Goal: Task Accomplishment & Management: Manage account settings

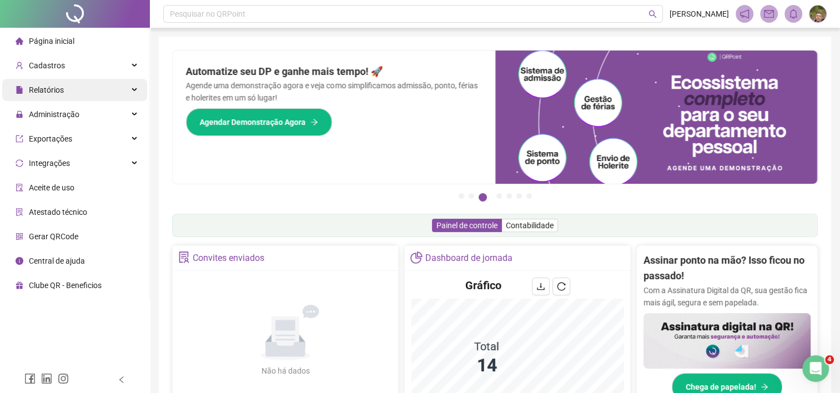
click at [133, 92] on div "Relatórios" at bounding box center [74, 90] width 145 height 22
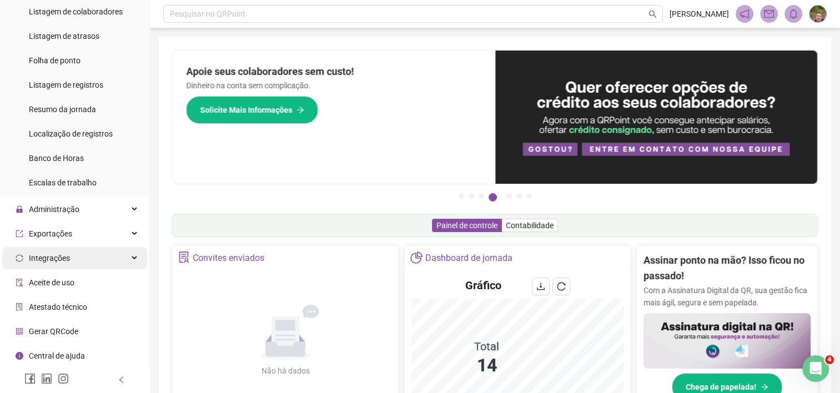
scroll to position [105, 0]
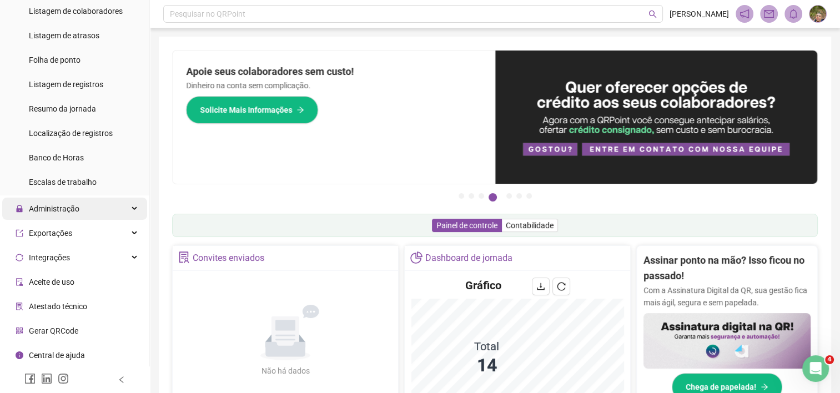
click at [123, 207] on div "Administração" at bounding box center [74, 209] width 145 height 22
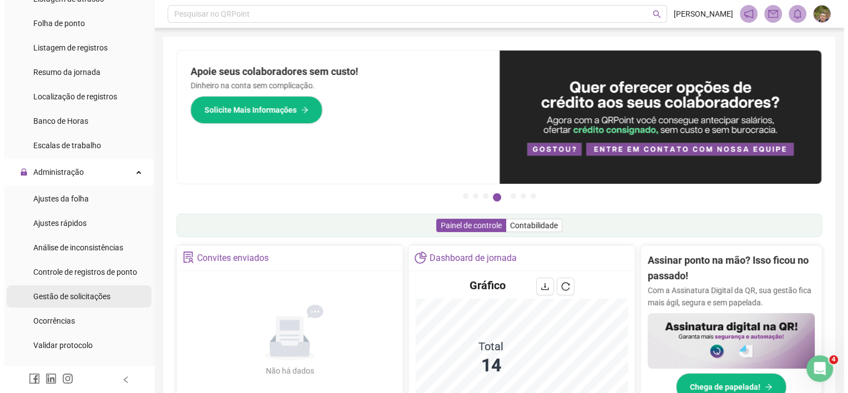
scroll to position [161, 0]
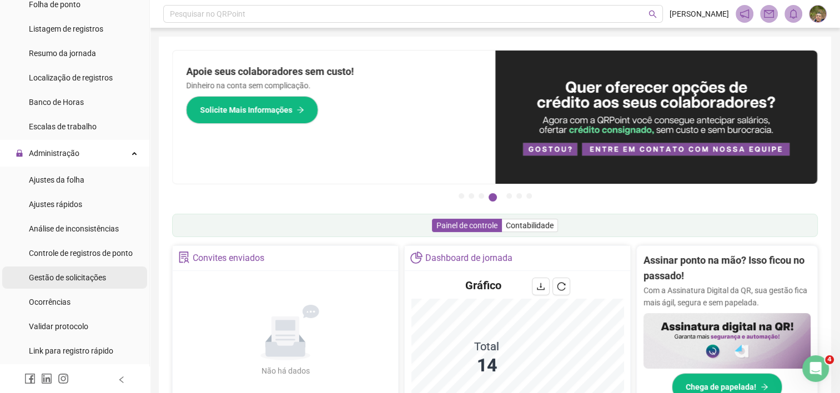
click at [81, 277] on span "Gestão de solicitações" at bounding box center [67, 277] width 77 height 9
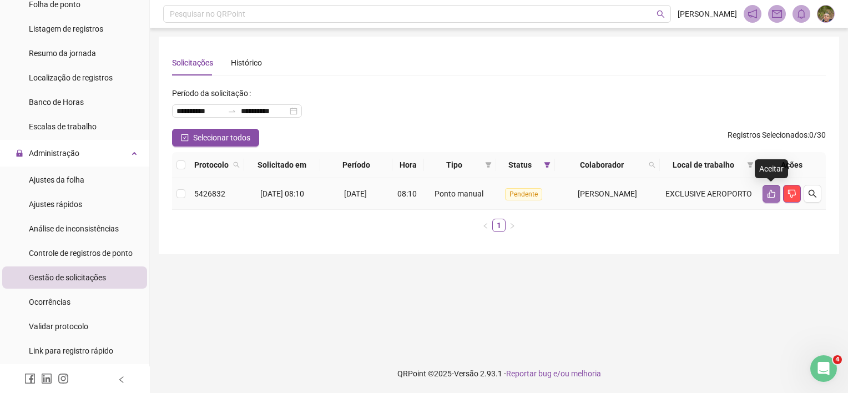
click at [768, 195] on icon "like" at bounding box center [771, 193] width 9 height 9
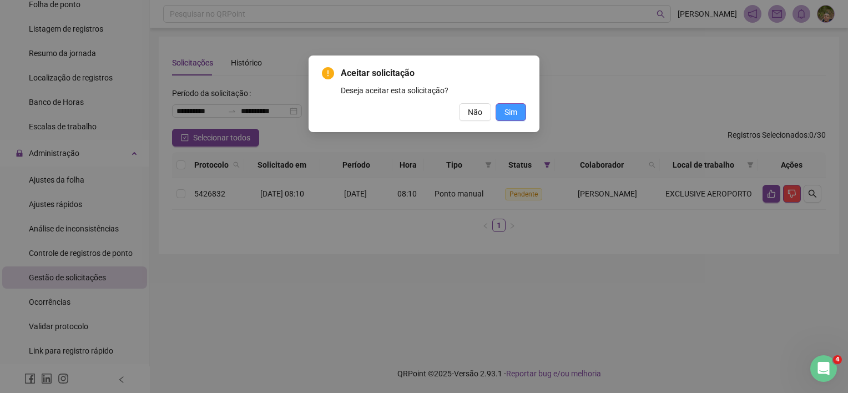
click at [510, 115] on span "Sim" at bounding box center [511, 112] width 13 height 12
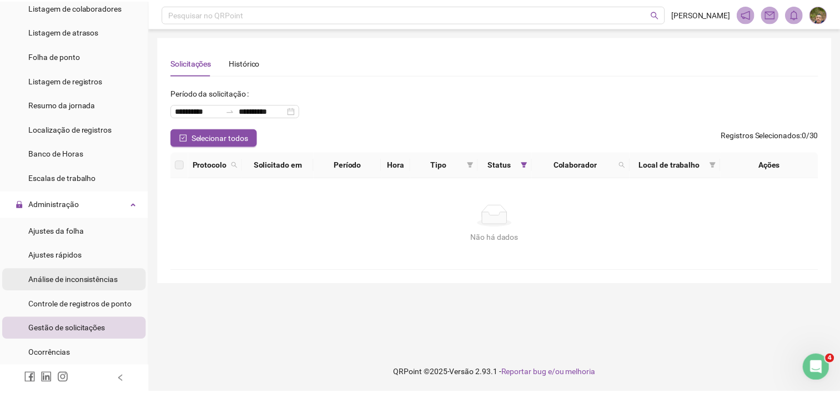
scroll to position [111, 0]
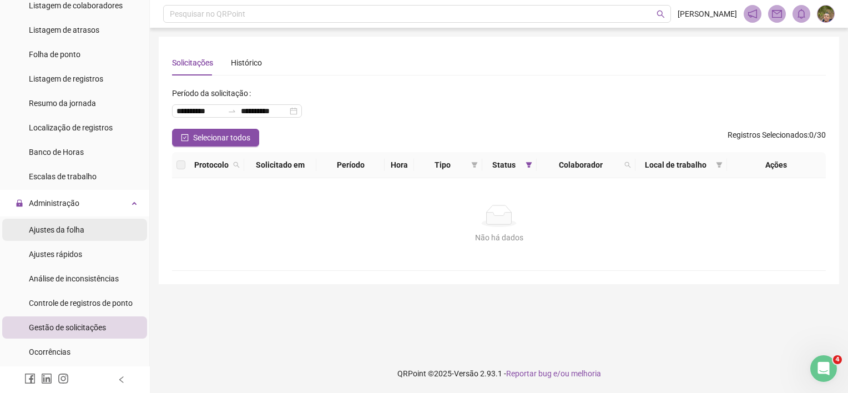
click at [74, 234] on span "Ajustes da folha" at bounding box center [57, 229] width 56 height 9
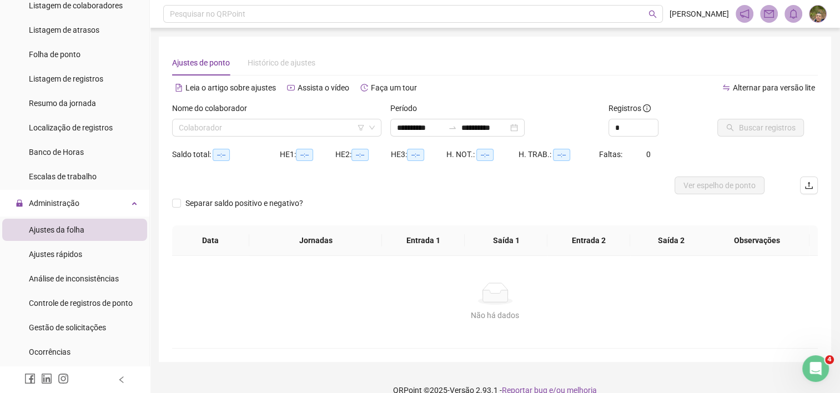
type input "**********"
click at [651, 123] on icon "up" at bounding box center [652, 125] width 4 height 4
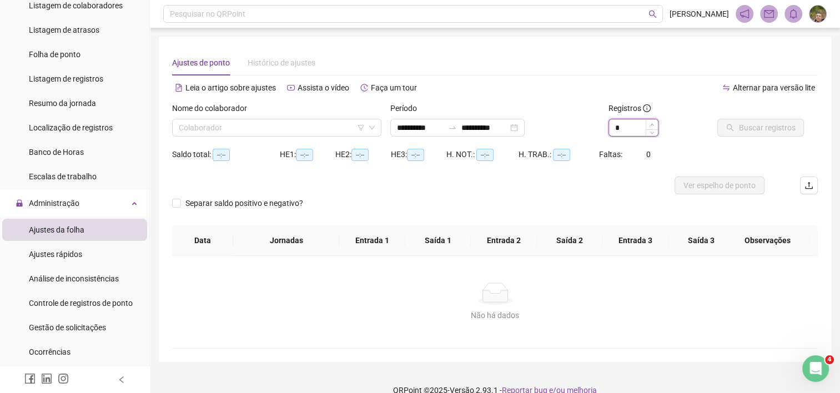
type input "*"
click at [651, 123] on icon "up" at bounding box center [652, 125] width 4 height 4
click at [227, 130] on input "search" at bounding box center [272, 127] width 186 height 17
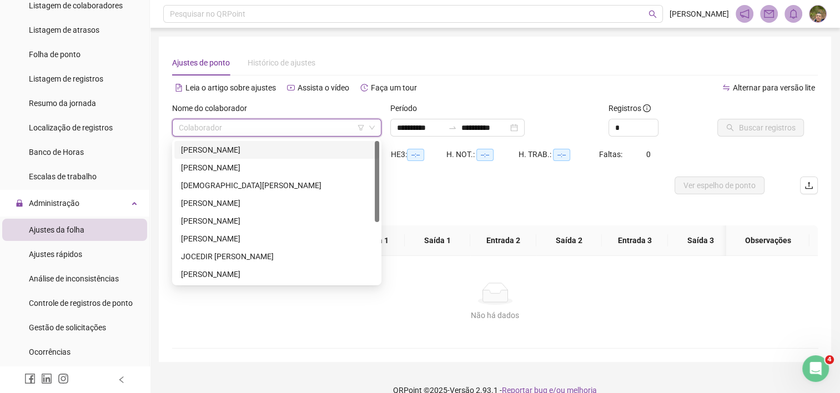
click at [235, 155] on div "ADRIANO SOUSA ALVES" at bounding box center [277, 150] width 192 height 12
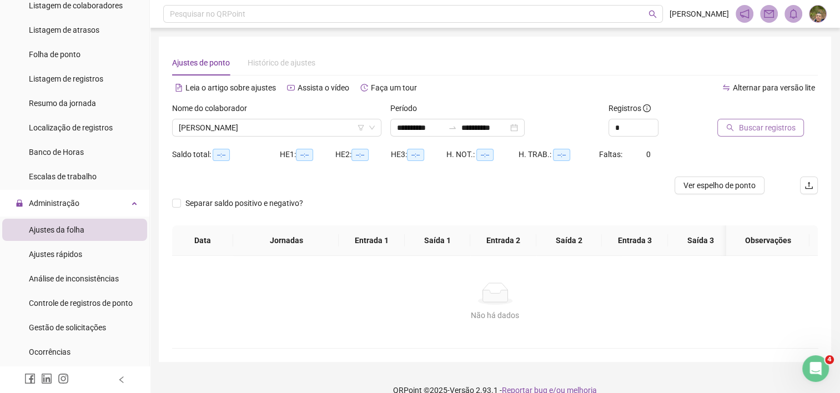
click at [771, 130] on span "Buscar registros" at bounding box center [766, 128] width 57 height 12
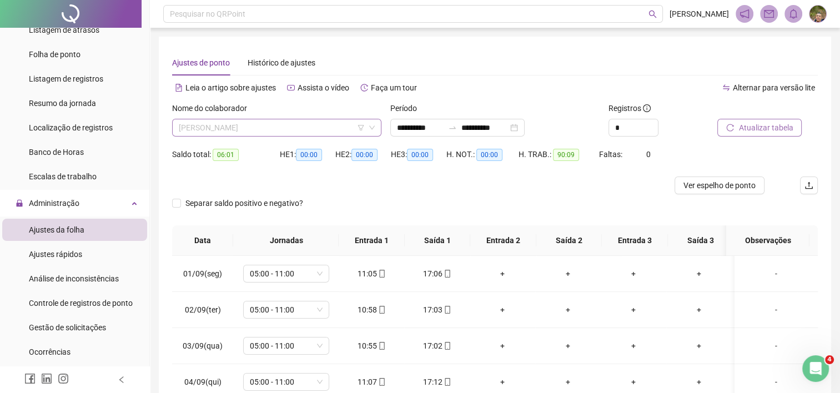
click at [329, 131] on span "ADRIANO SOUSA ALVES" at bounding box center [277, 127] width 196 height 17
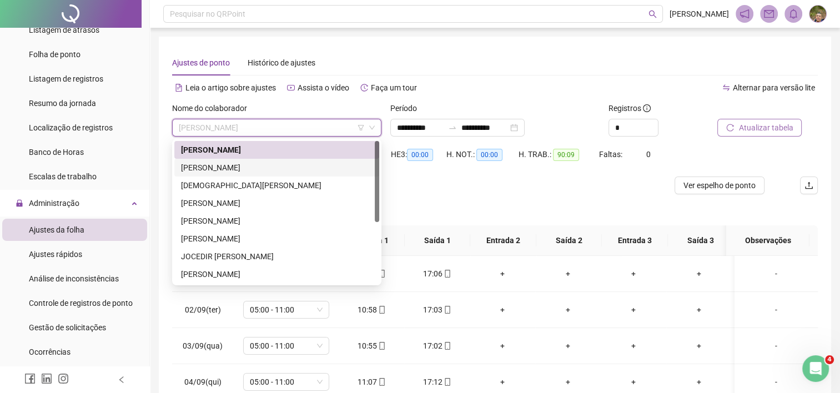
click at [295, 166] on div "ANA KAROLINA PEREIRA RODRIGUES" at bounding box center [277, 168] width 192 height 12
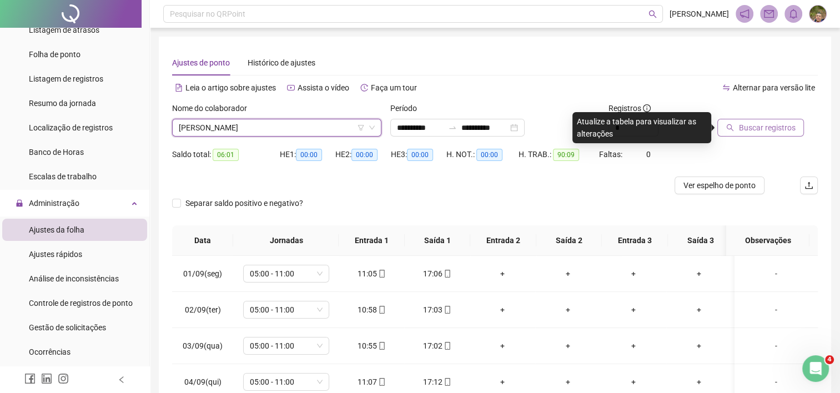
click at [750, 124] on span "Buscar registros" at bounding box center [766, 128] width 57 height 12
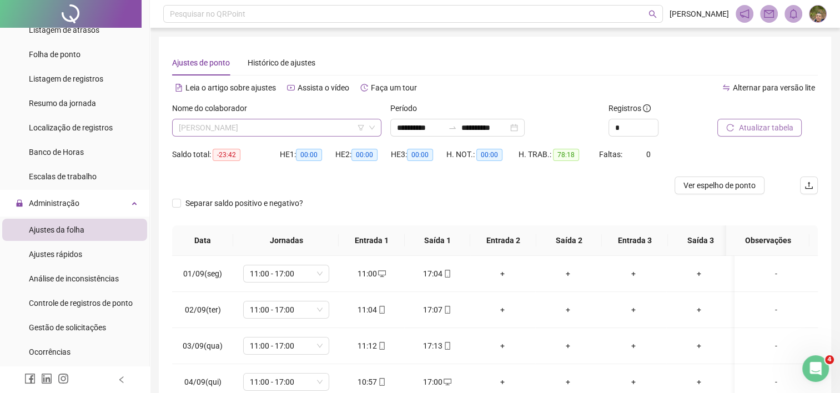
click at [323, 130] on span "ANA KAROLINA PEREIRA RODRIGUES" at bounding box center [277, 127] width 196 height 17
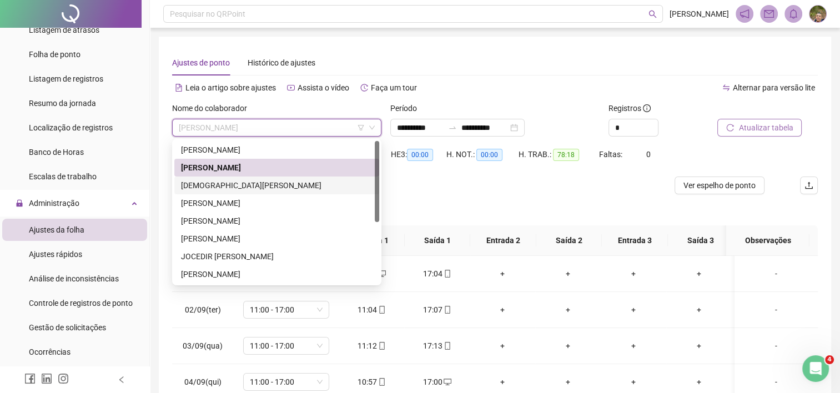
click at [268, 185] on div "CRISTIANA DA SILVA FREITAS" at bounding box center [277, 185] width 192 height 12
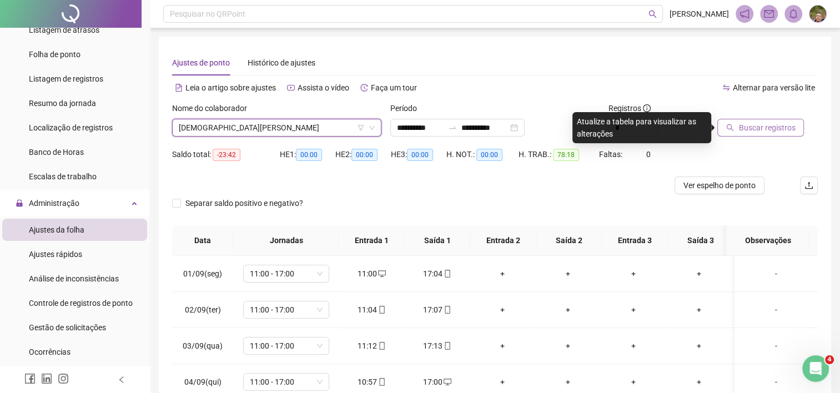
click at [772, 129] on span "Buscar registros" at bounding box center [766, 128] width 57 height 12
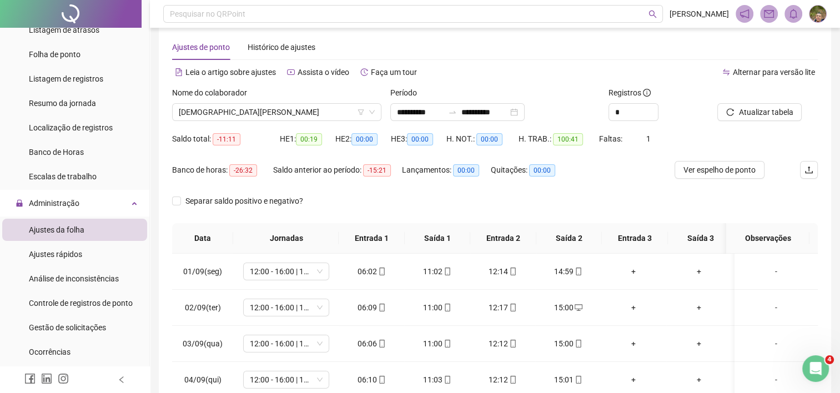
scroll to position [7, 0]
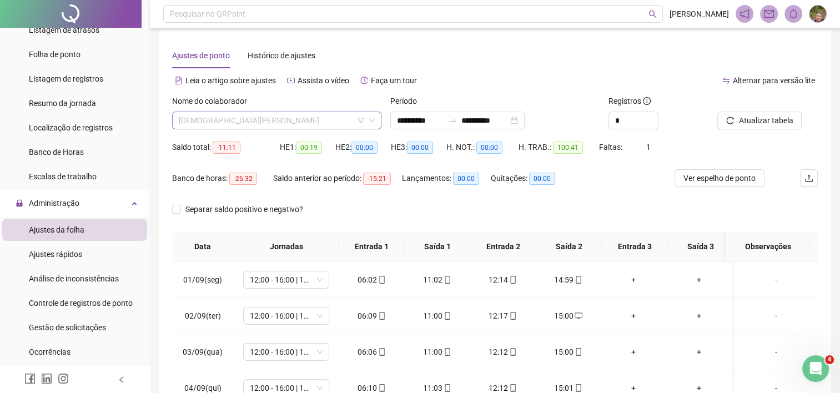
click at [282, 118] on span "CRISTIANA DA SILVA FREITAS" at bounding box center [277, 120] width 196 height 17
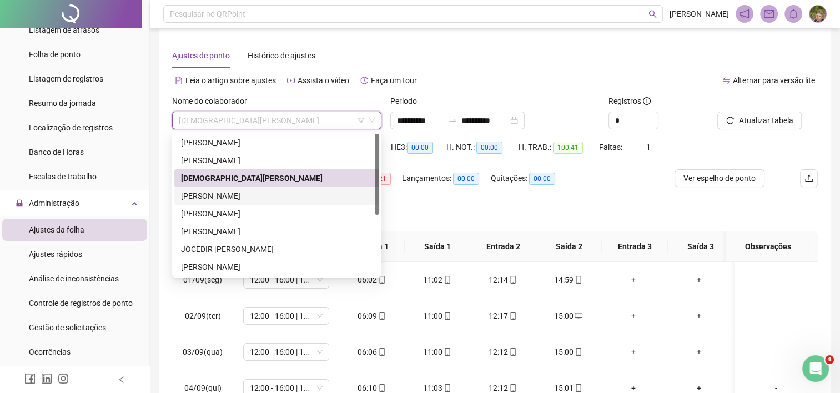
click at [262, 198] on div "FRANCISCO CÉLIO DA SILVA FILHO" at bounding box center [277, 196] width 192 height 12
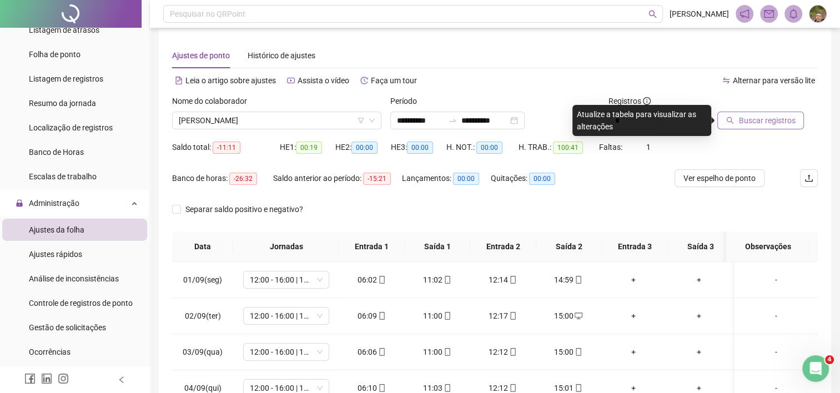
click at [765, 124] on span "Buscar registros" at bounding box center [766, 120] width 57 height 12
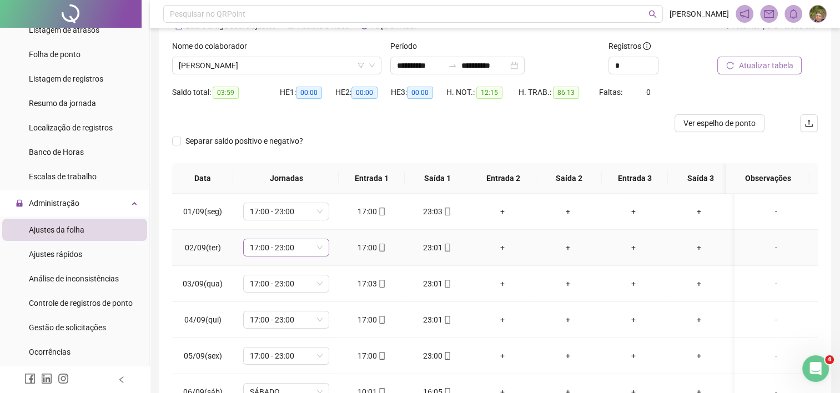
scroll to position [0, 0]
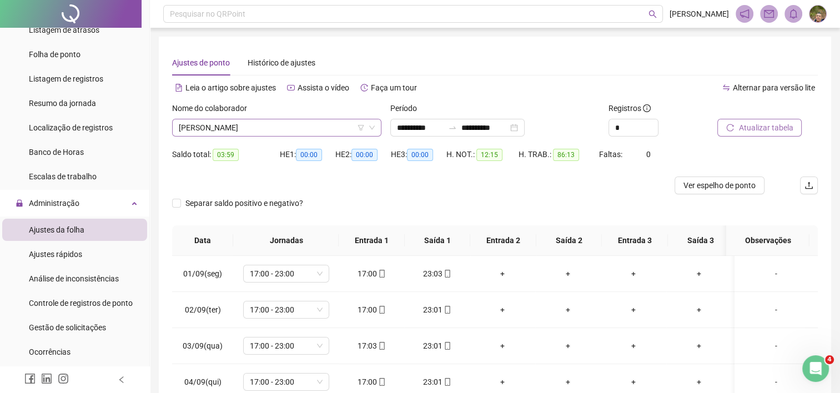
click at [311, 129] on span "FRANCISCO CÉLIO DA SILVA FILHO" at bounding box center [277, 127] width 196 height 17
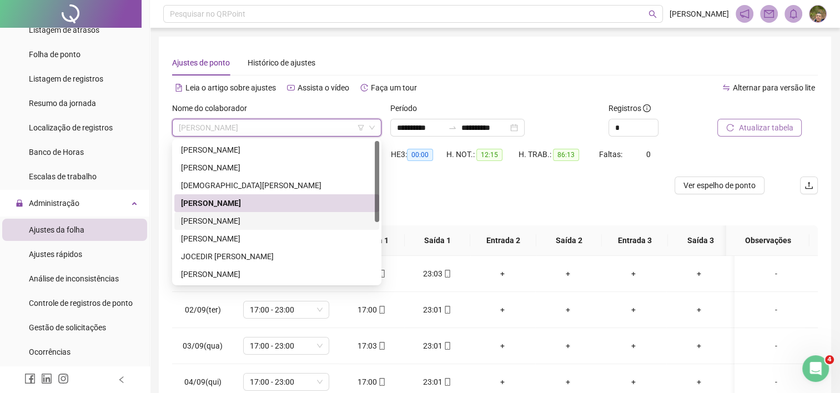
click at [235, 220] on div "HELIO SILVA BARROS" at bounding box center [277, 221] width 192 height 12
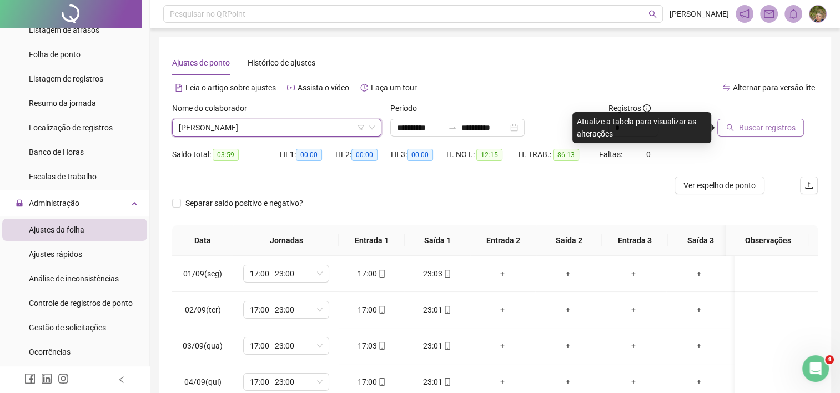
click at [755, 132] on span "Buscar registros" at bounding box center [766, 128] width 57 height 12
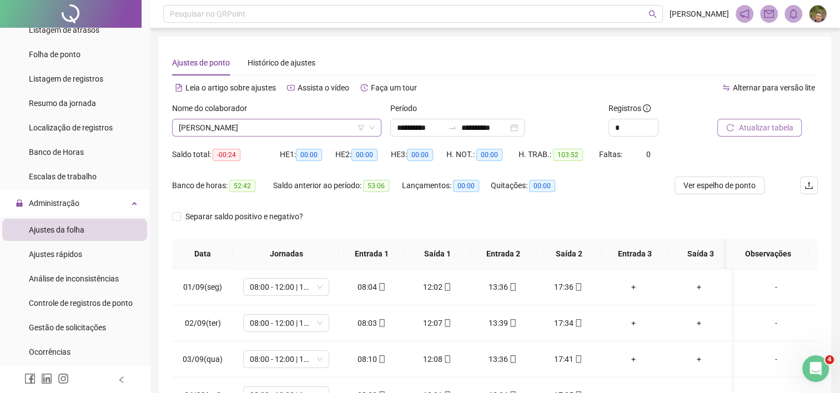
click at [280, 132] on span "HELIO SILVA BARROS" at bounding box center [277, 127] width 196 height 17
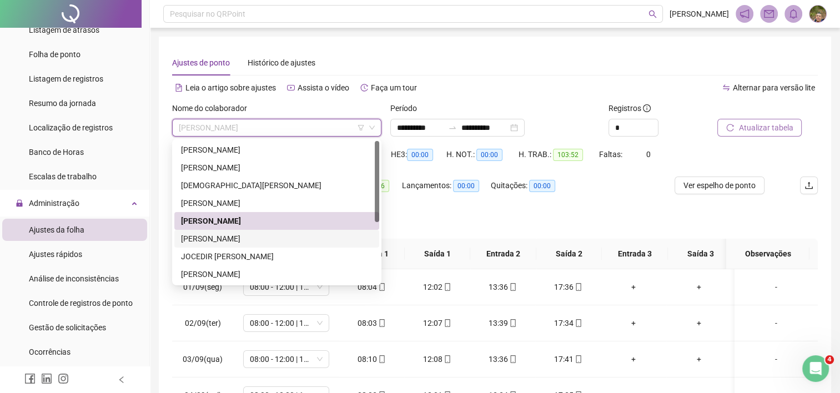
click at [252, 240] on div "JEFFERSON MATIAS DA SILVA" at bounding box center [277, 239] width 192 height 12
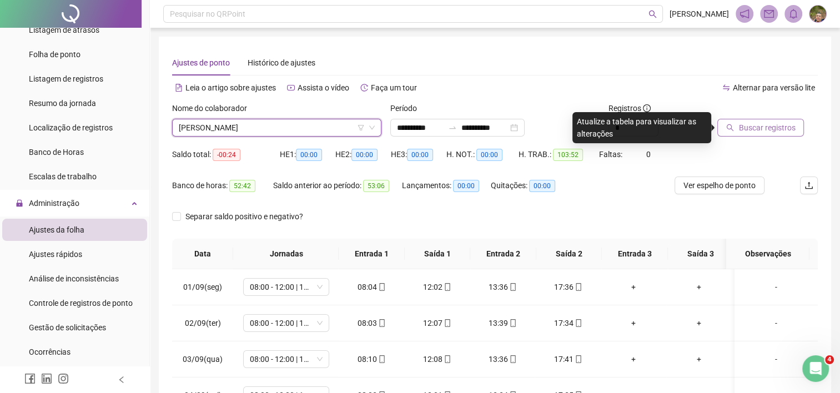
click at [739, 128] on span "Buscar registros" at bounding box center [766, 128] width 57 height 12
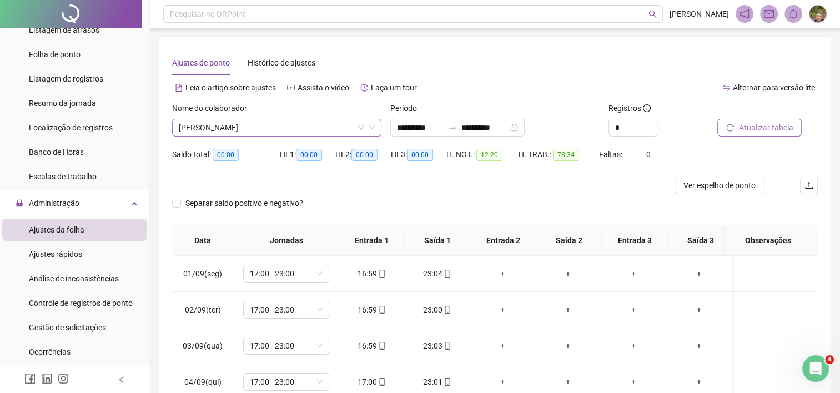
click at [323, 126] on span "JEFFERSON MATIAS DA SILVA" at bounding box center [277, 127] width 196 height 17
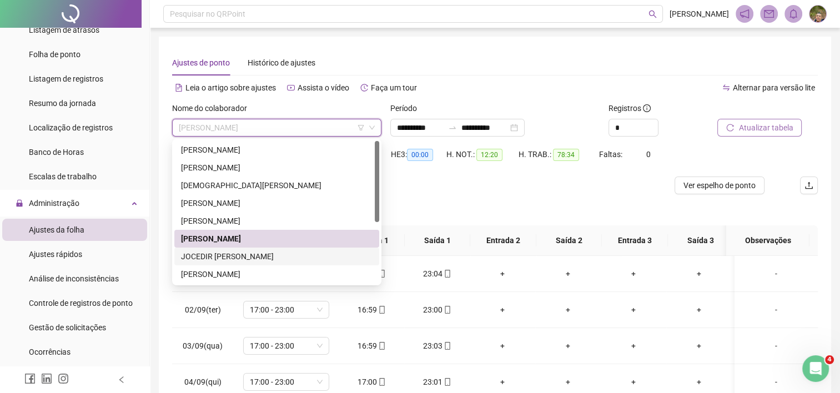
click at [267, 258] on div "JOCEDIR MARIA SANTOS DA SILVA" at bounding box center [277, 256] width 192 height 12
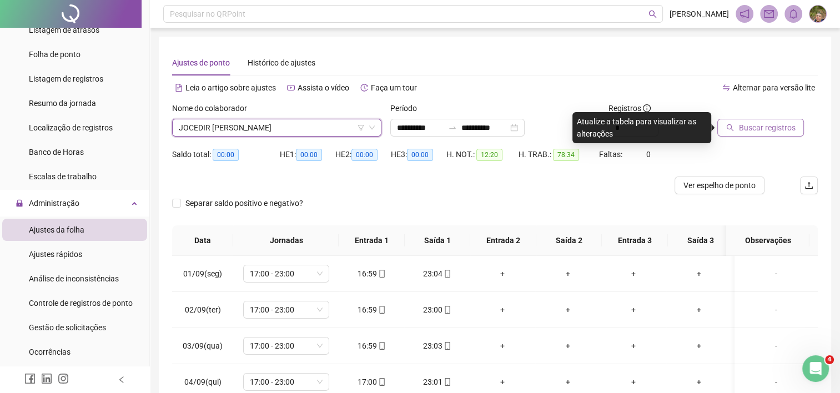
click at [750, 129] on span "Buscar registros" at bounding box center [766, 128] width 57 height 12
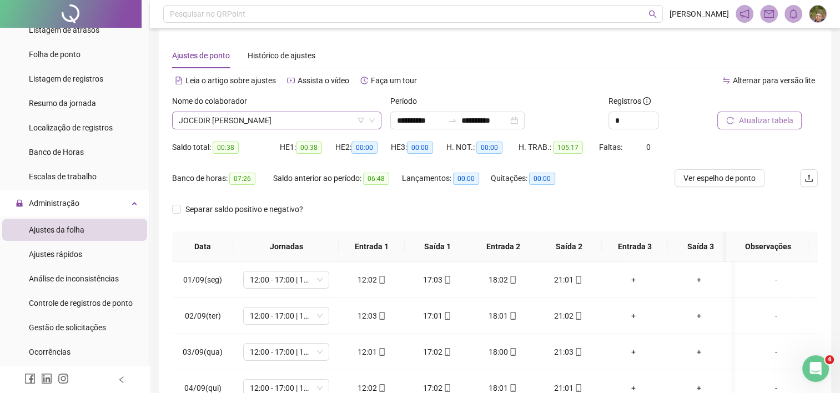
click at [326, 115] on span "JOCEDIR MARIA SANTOS DA SILVA" at bounding box center [277, 120] width 196 height 17
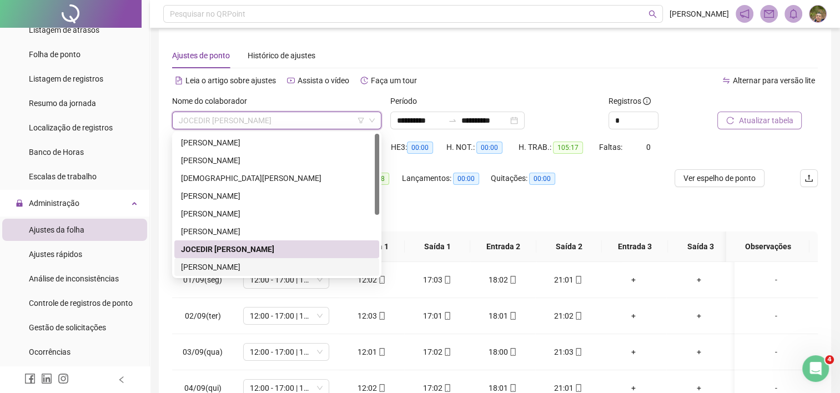
click at [252, 271] on div "JOSÉ YCARO CLAUDINO CUNHA" at bounding box center [277, 267] width 192 height 12
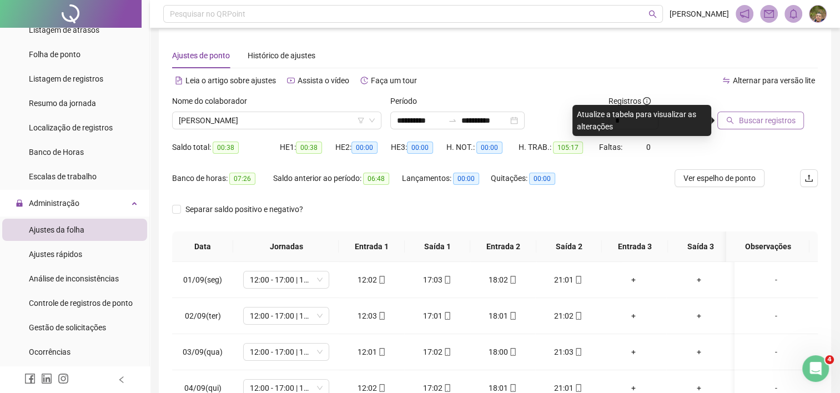
click at [738, 121] on span "Buscar registros" at bounding box center [766, 120] width 57 height 12
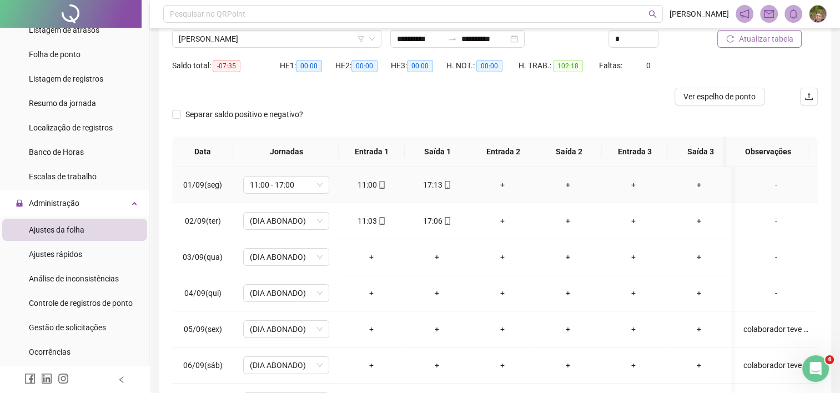
scroll to position [2, 0]
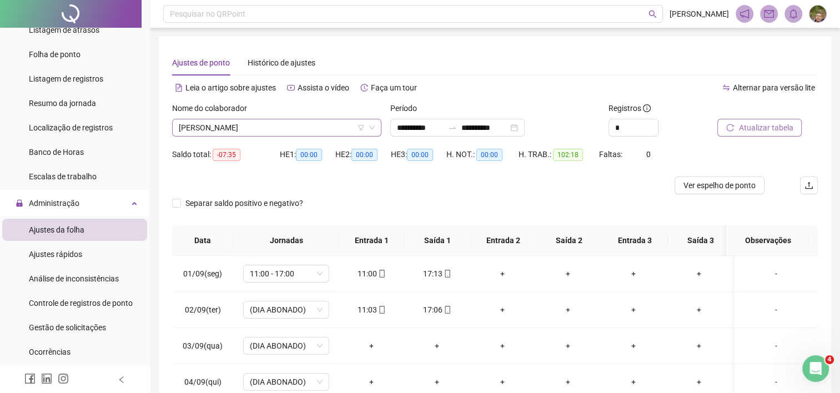
click at [325, 127] on span "JOSÉ YCARO CLAUDINO CUNHA" at bounding box center [277, 127] width 196 height 17
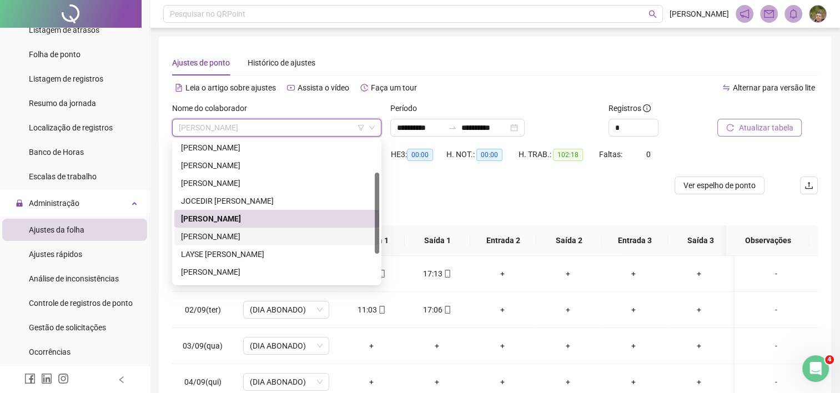
click at [275, 237] on div "KANANDA CAROLINE NASCIMENTO PAZ" at bounding box center [277, 236] width 192 height 12
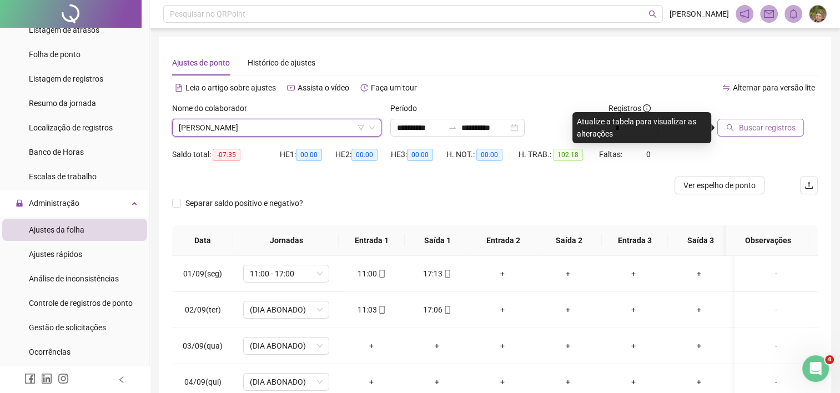
click at [755, 126] on span "Buscar registros" at bounding box center [766, 128] width 57 height 12
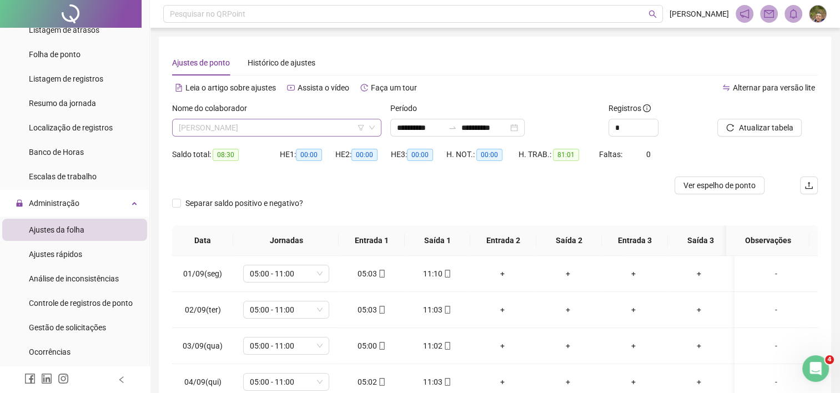
click at [330, 130] on span "KANANDA CAROLINE NASCIMENTO PAZ" at bounding box center [277, 127] width 196 height 17
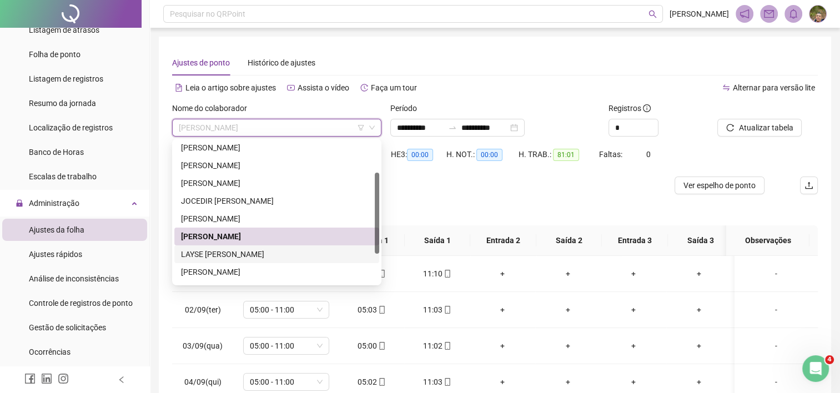
click at [252, 254] on div "LAYSE BEZERRA PEREIRA" at bounding box center [277, 254] width 192 height 12
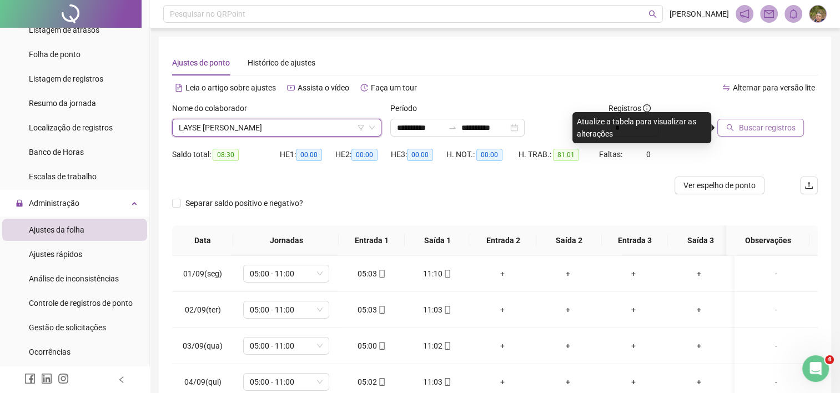
click at [758, 127] on span "Buscar registros" at bounding box center [766, 128] width 57 height 12
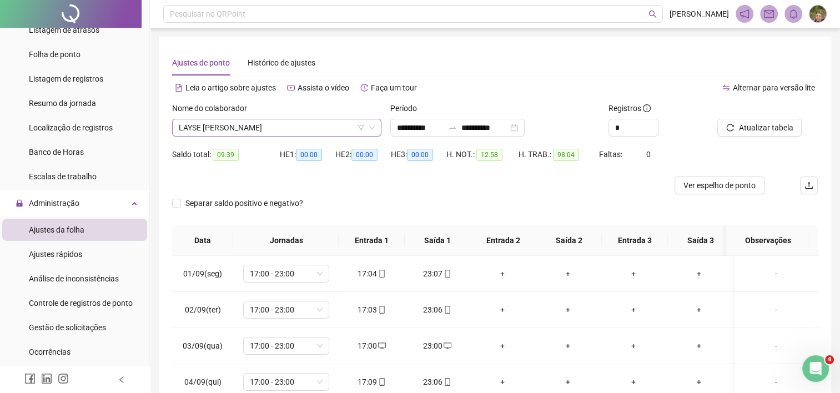
click at [338, 131] on span "LAYSE BEZERRA PEREIRA" at bounding box center [277, 127] width 196 height 17
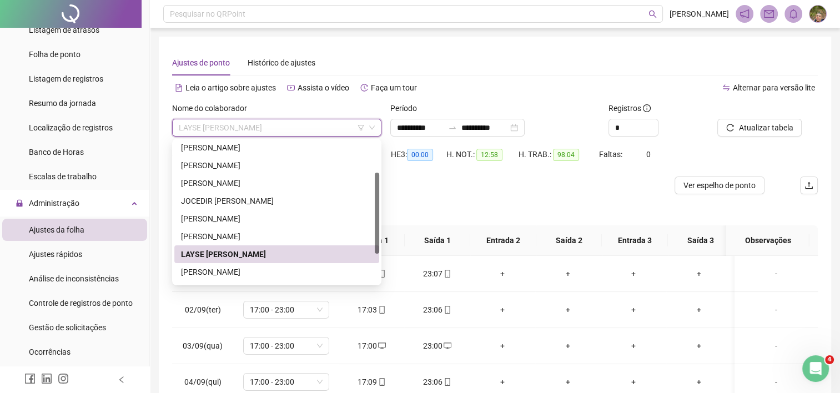
click at [254, 258] on div "LAYSE BEZERRA PEREIRA" at bounding box center [277, 254] width 192 height 12
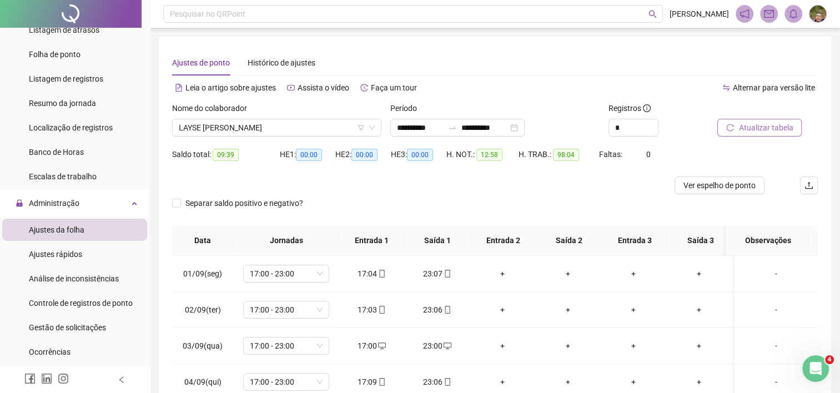
click at [742, 129] on span "Atualizar tabela" at bounding box center [765, 128] width 54 height 12
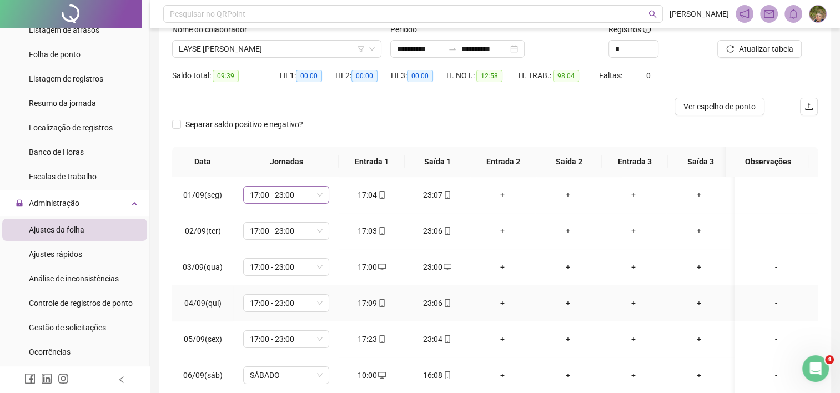
scroll to position [0, 0]
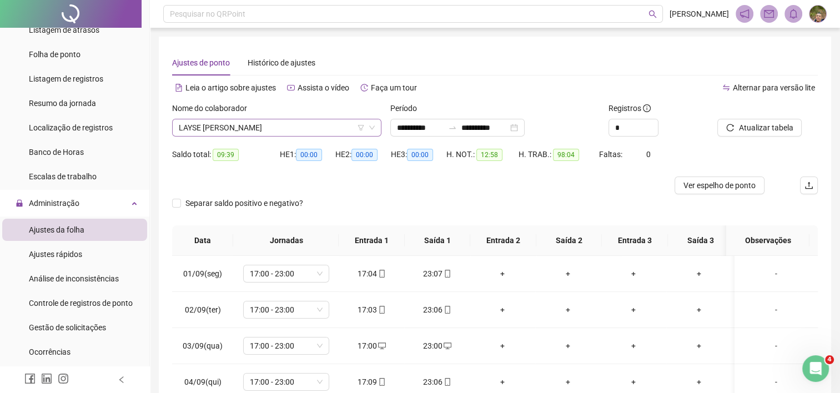
click at [303, 124] on span "LAYSE BEZERRA PEREIRA" at bounding box center [277, 127] width 196 height 17
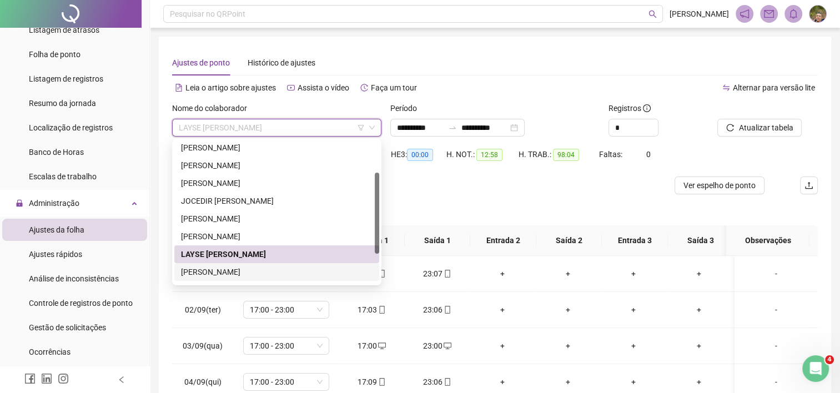
click at [241, 270] on div "MARIA DE LOURDES SANTOS NETA" at bounding box center [277, 272] width 192 height 12
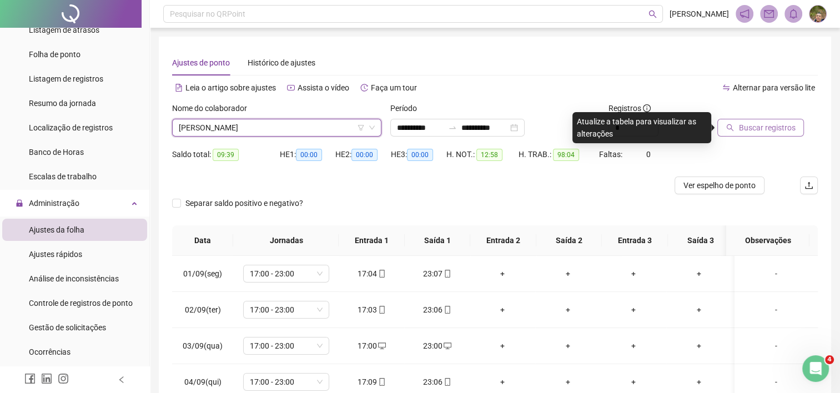
click at [755, 122] on span "Buscar registros" at bounding box center [766, 128] width 57 height 12
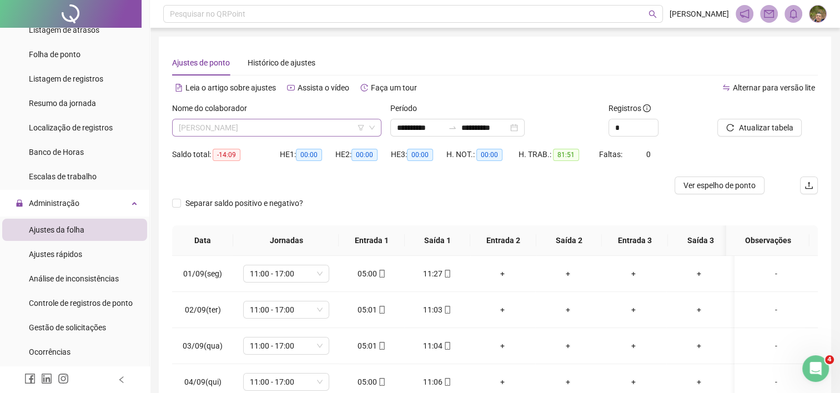
click at [325, 132] on span "MARIA DE LOURDES SANTOS NETA" at bounding box center [277, 127] width 196 height 17
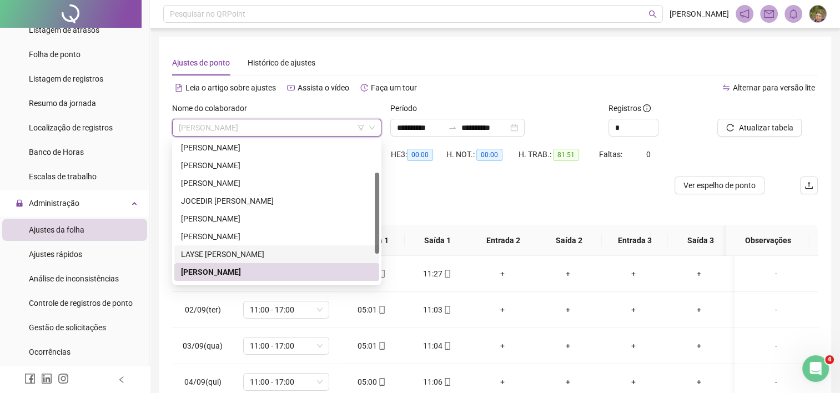
scroll to position [107, 0]
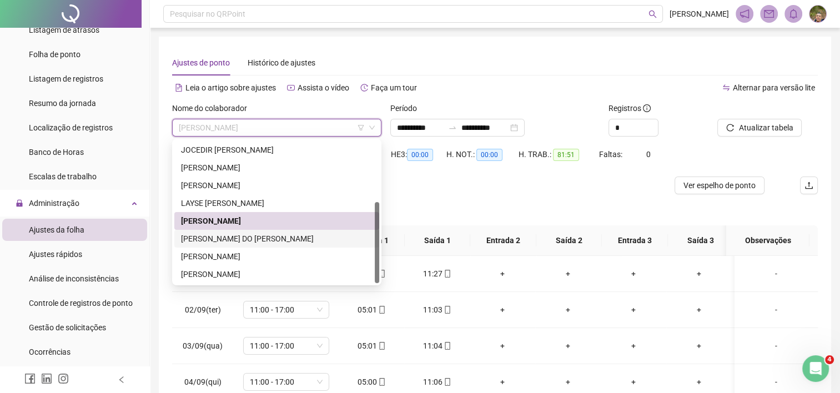
click at [254, 238] on div "MARIA DO CARMO BEZERRA" at bounding box center [277, 239] width 192 height 12
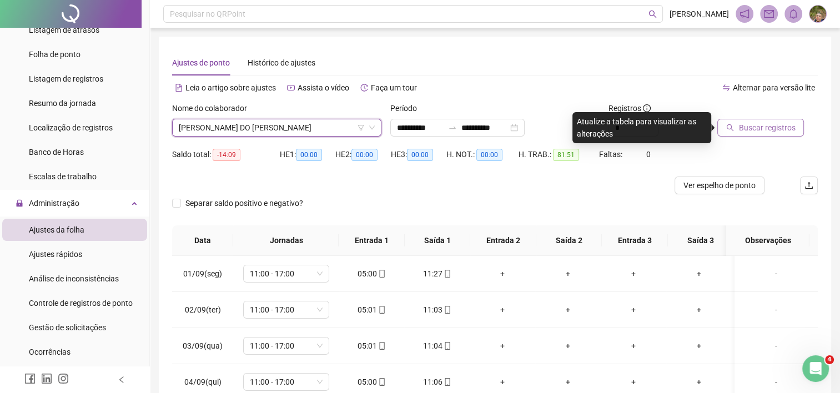
click at [751, 124] on span "Buscar registros" at bounding box center [766, 128] width 57 height 12
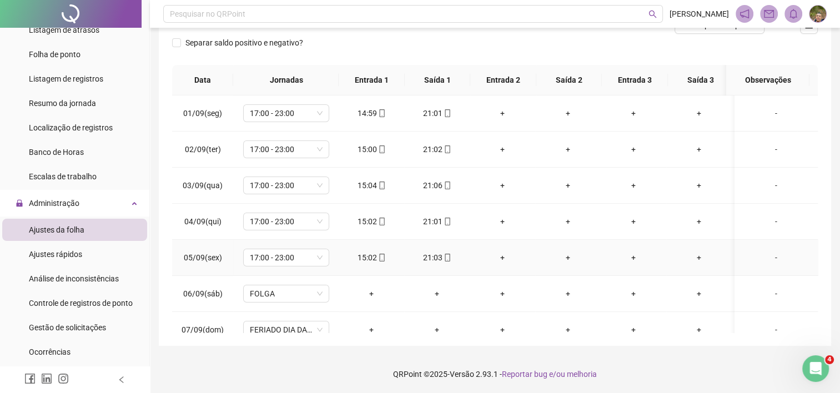
scroll to position [0, 0]
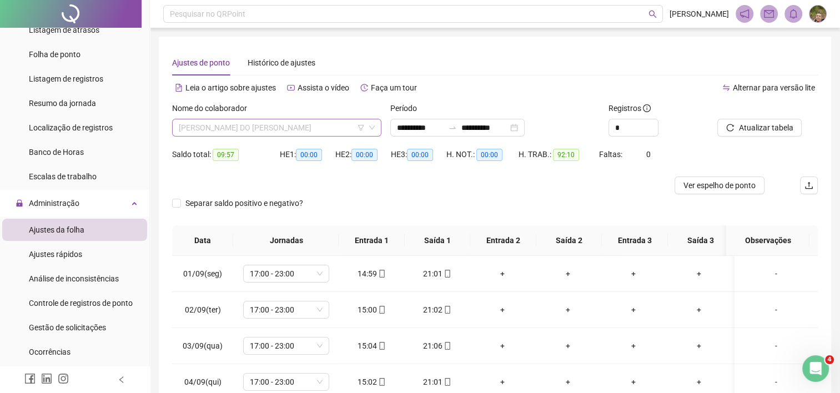
click at [333, 130] on span "MARIA DO CARMO BEZERRA" at bounding box center [277, 127] width 196 height 17
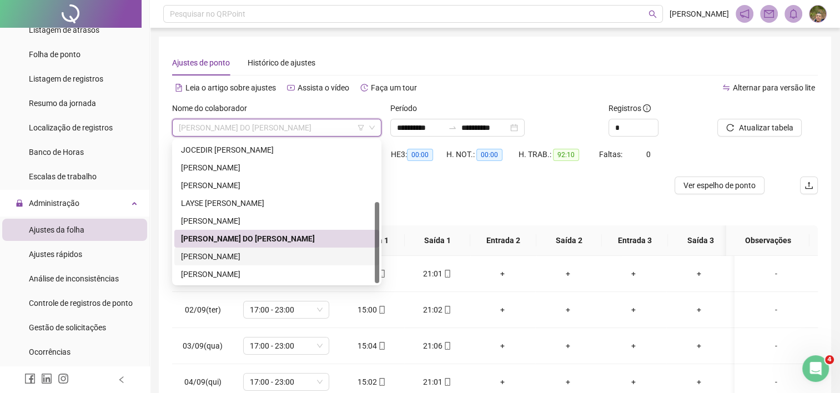
click at [270, 259] on div "MARIA JULIANA DE MELO PEREIRA" at bounding box center [277, 256] width 192 height 12
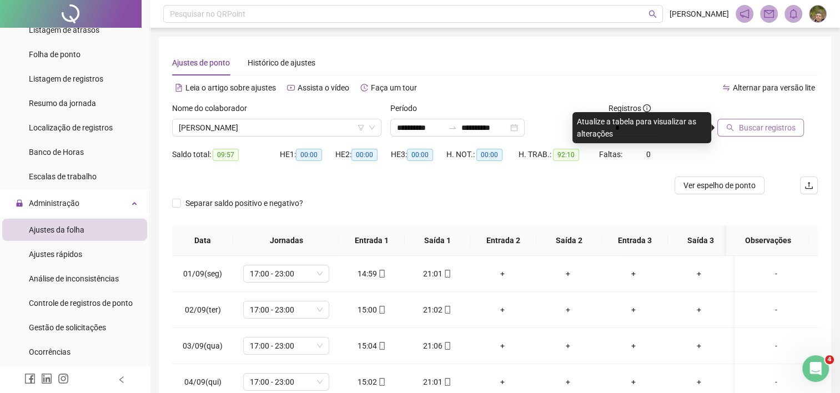
click at [748, 132] on span "Buscar registros" at bounding box center [766, 128] width 57 height 12
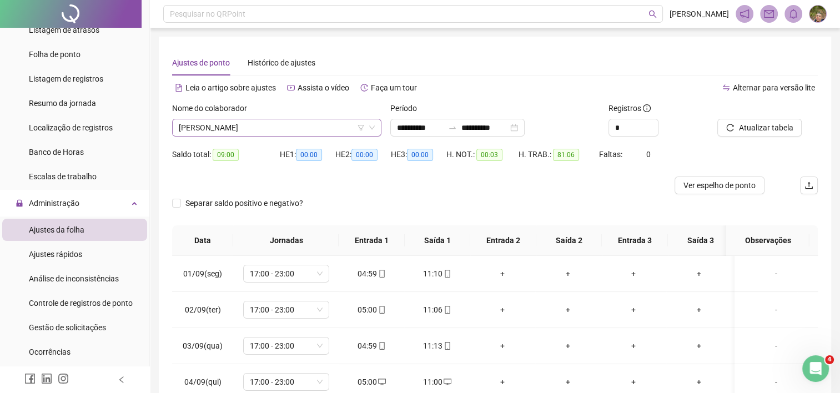
click at [306, 130] on span "MARIA JULIANA DE MELO PEREIRA" at bounding box center [277, 127] width 196 height 17
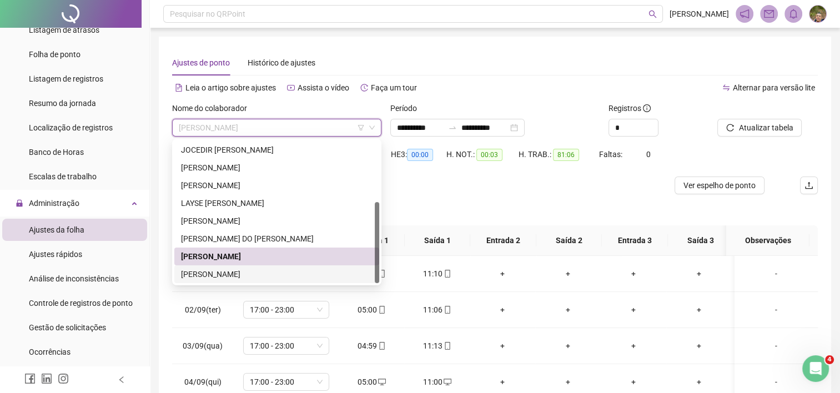
click at [244, 278] on div "ROMEL DE LIMA OLIVEIRA" at bounding box center [277, 274] width 192 height 12
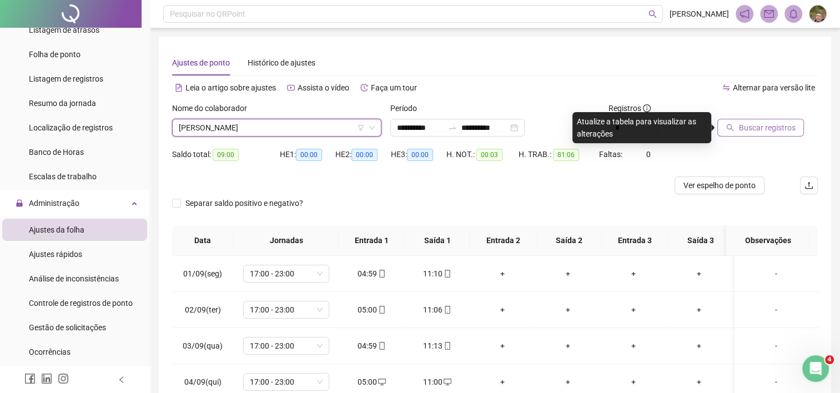
click at [746, 128] on span "Buscar registros" at bounding box center [766, 128] width 57 height 12
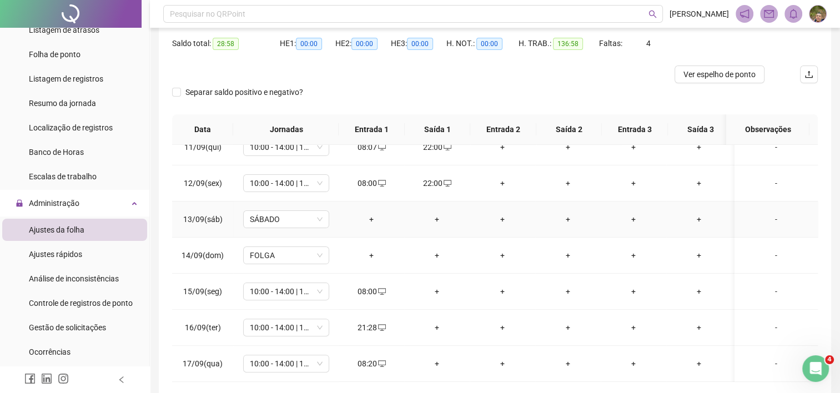
scroll to position [160, 0]
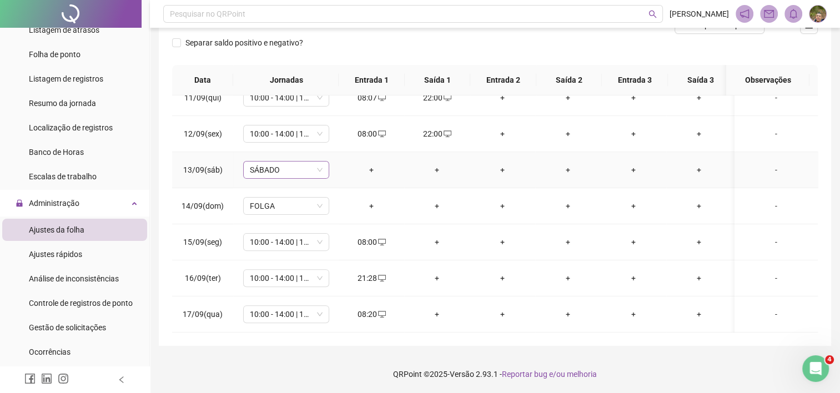
click at [294, 169] on span "SÁBADO" at bounding box center [286, 170] width 73 height 17
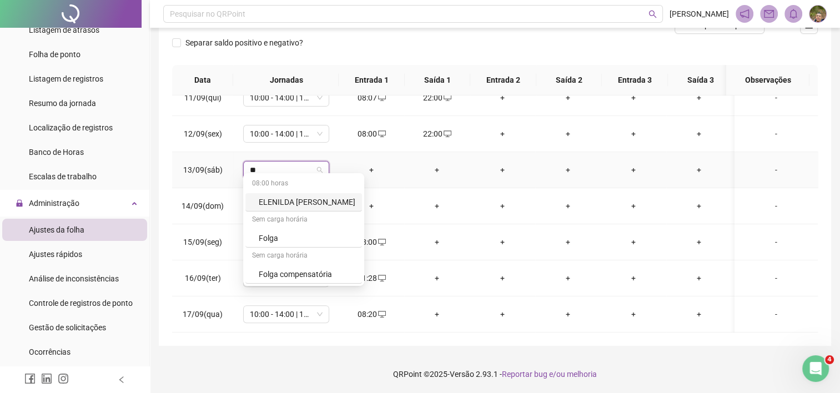
type input "***"
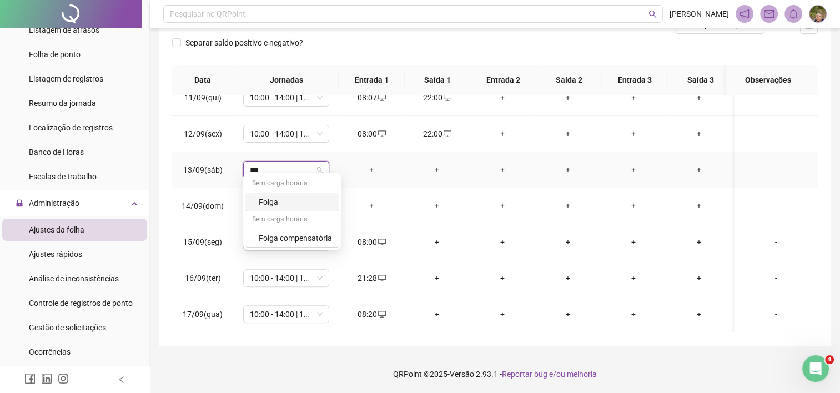
click at [275, 200] on div "Folga" at bounding box center [295, 202] width 73 height 12
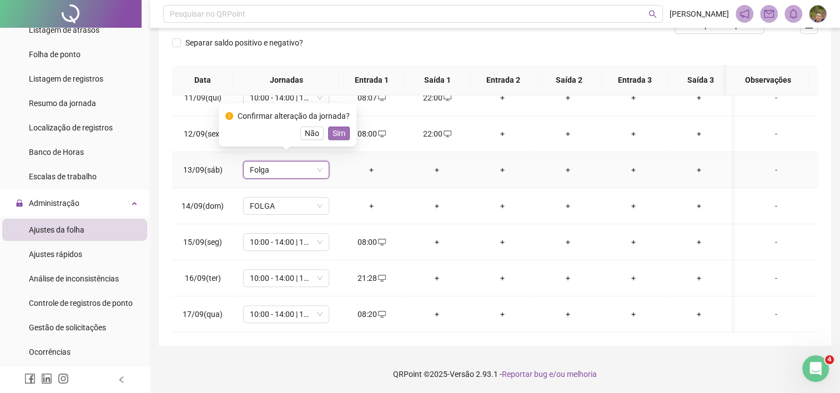
click at [338, 135] on span "Sim" at bounding box center [339, 133] width 13 height 12
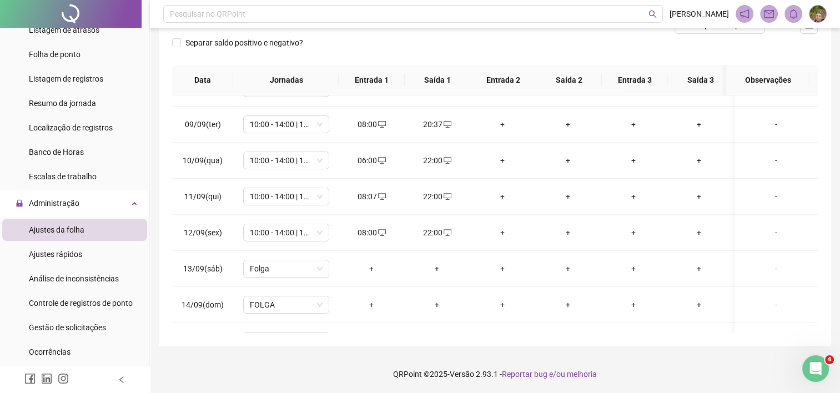
scroll to position [383, 0]
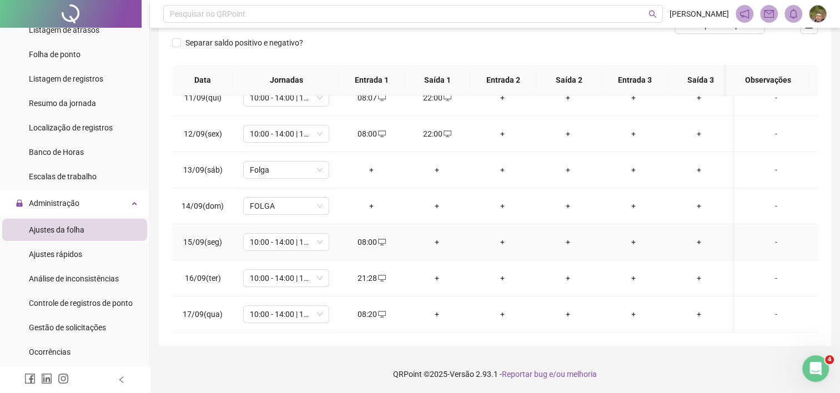
click at [439, 236] on div "+" at bounding box center [437, 242] width 48 height 12
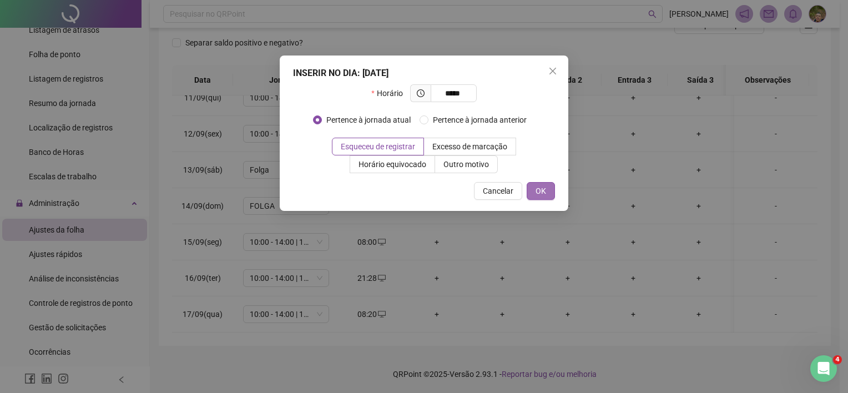
type input "*****"
click at [544, 188] on span "OK" at bounding box center [541, 191] width 11 height 12
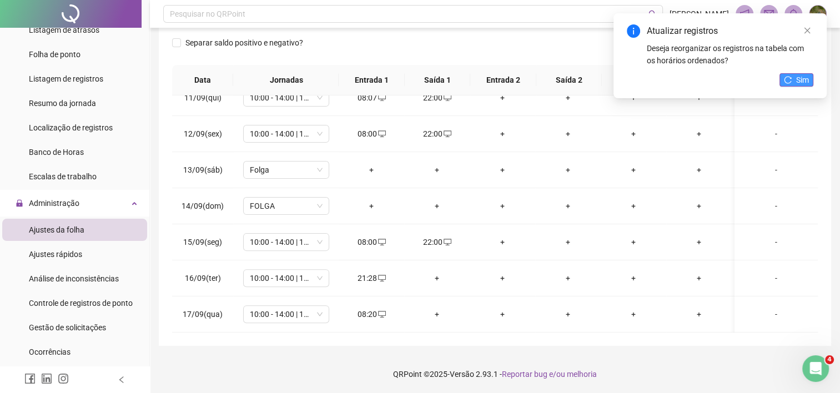
click at [810, 84] on button "Sim" at bounding box center [797, 79] width 34 height 13
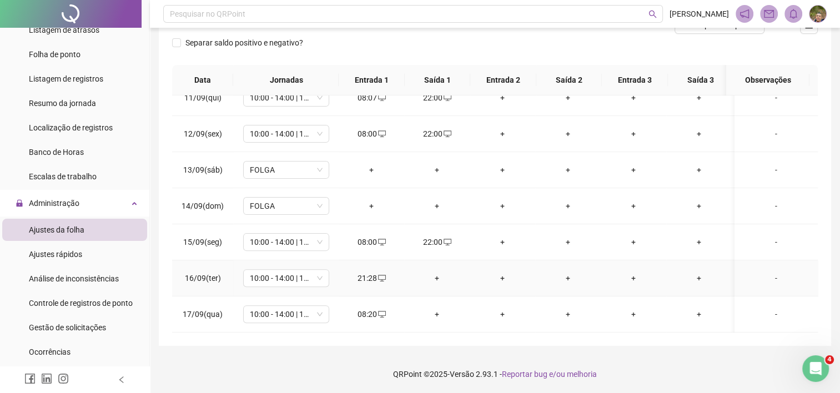
click at [364, 273] on div "21:28" at bounding box center [372, 278] width 48 height 12
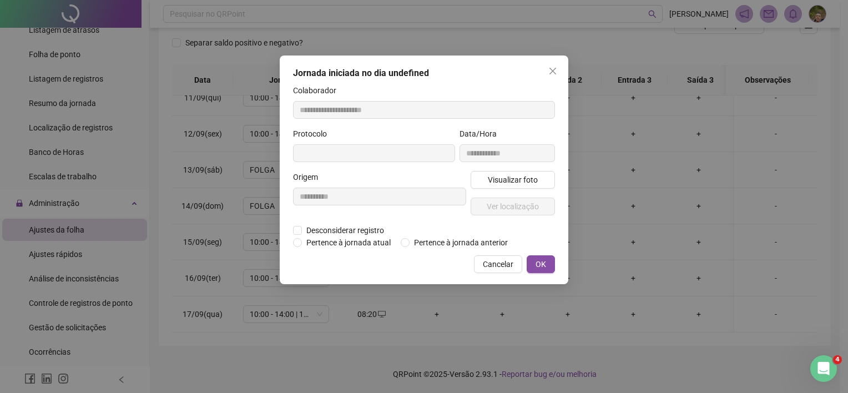
type input "**********"
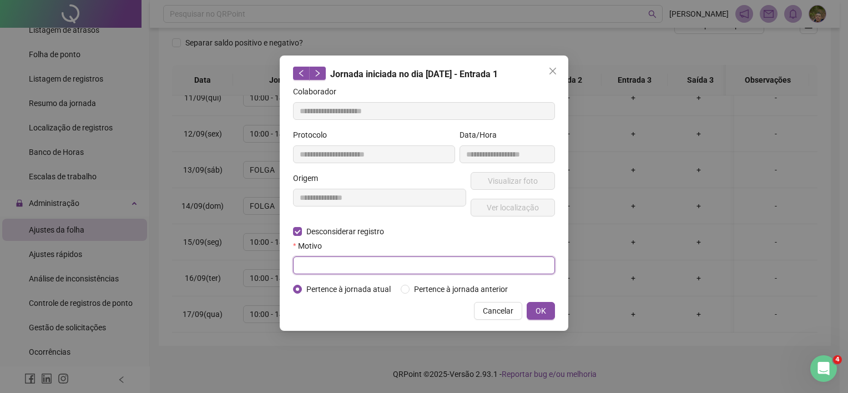
click at [324, 266] on input "text" at bounding box center [424, 266] width 262 height 18
type input "**********"
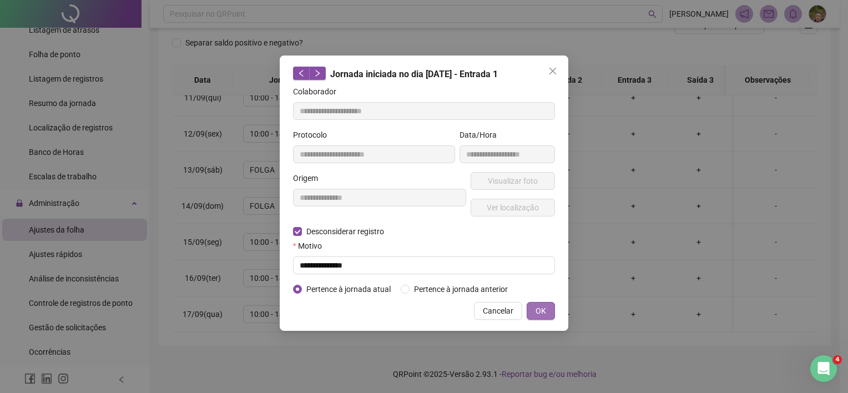
click at [544, 309] on span "OK" at bounding box center [541, 311] width 11 height 12
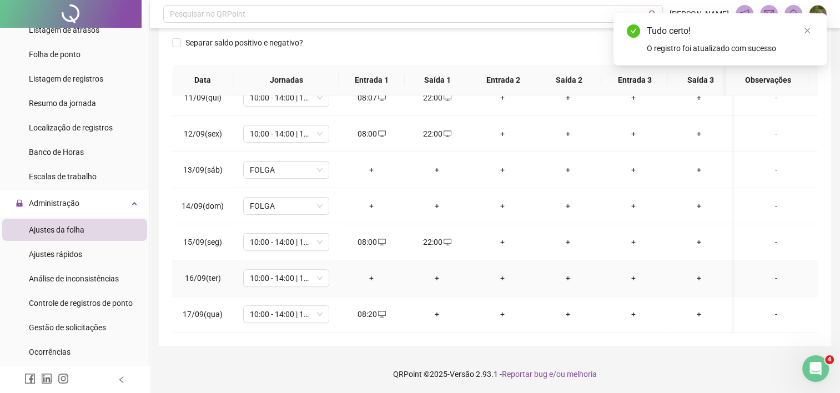
click at [371, 273] on div "+" at bounding box center [372, 278] width 48 height 12
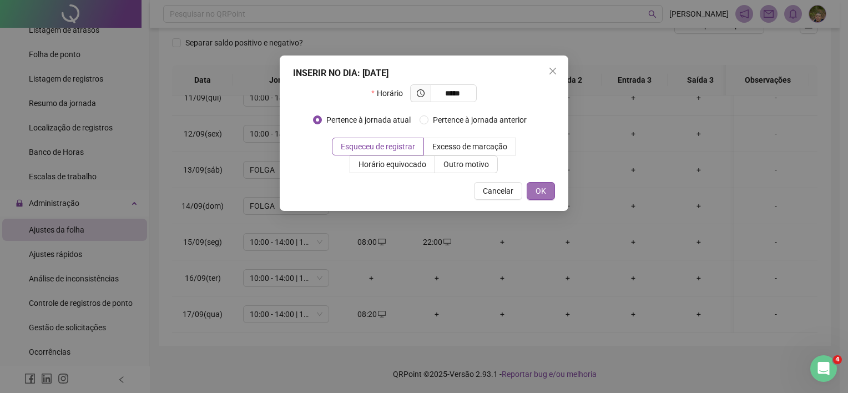
type input "*****"
click at [536, 189] on span "OK" at bounding box center [541, 191] width 11 height 12
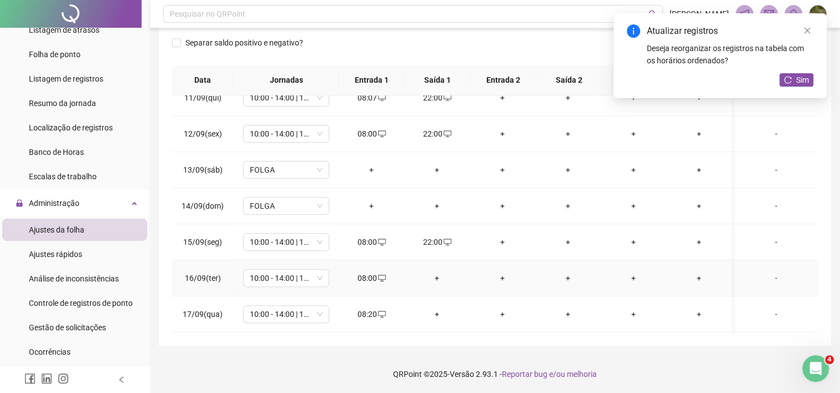
click at [436, 272] on div "+" at bounding box center [437, 278] width 48 height 12
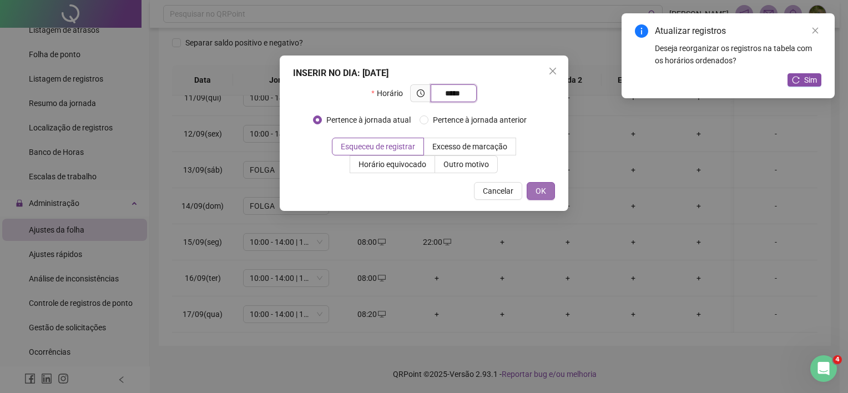
type input "*****"
click at [544, 187] on span "OK" at bounding box center [541, 191] width 11 height 12
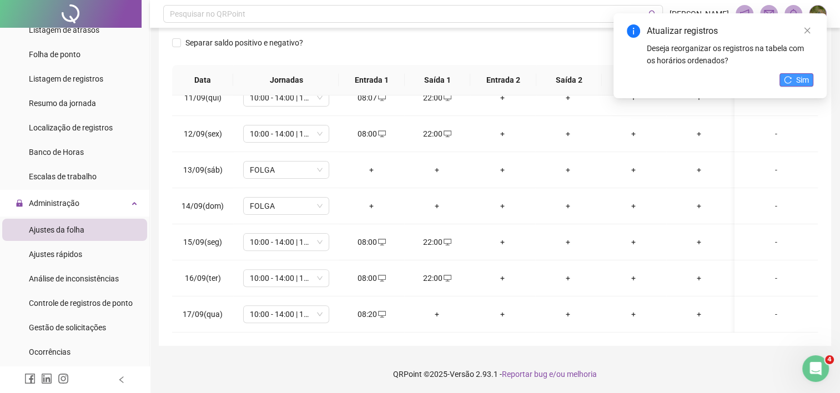
click at [801, 81] on span "Sim" at bounding box center [802, 80] width 13 height 12
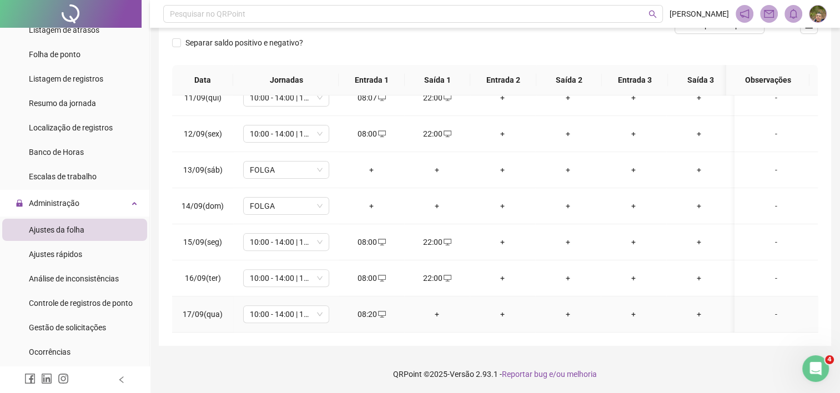
click at [437, 308] on div "+" at bounding box center [437, 314] width 48 height 12
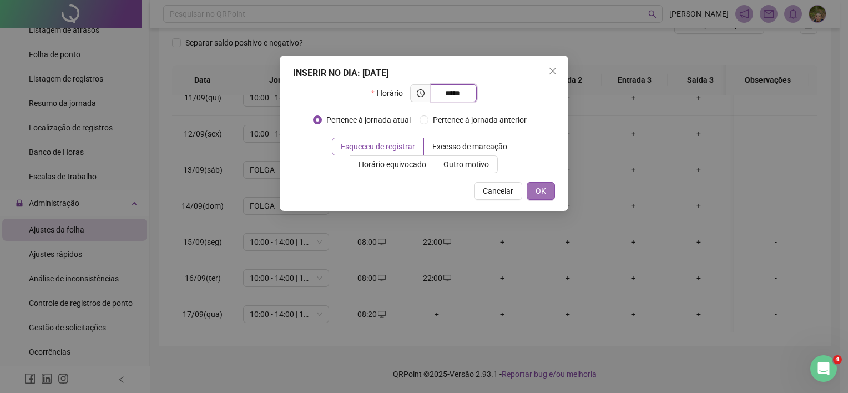
type input "*****"
click at [553, 194] on button "OK" at bounding box center [541, 191] width 28 height 18
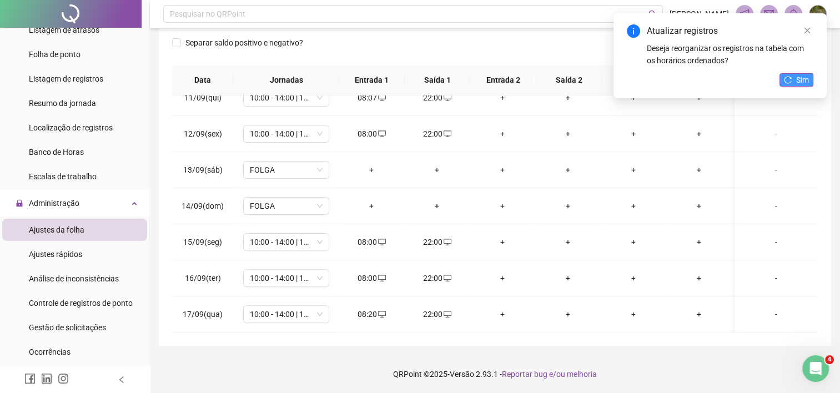
click at [793, 79] on button "Sim" at bounding box center [797, 79] width 34 height 13
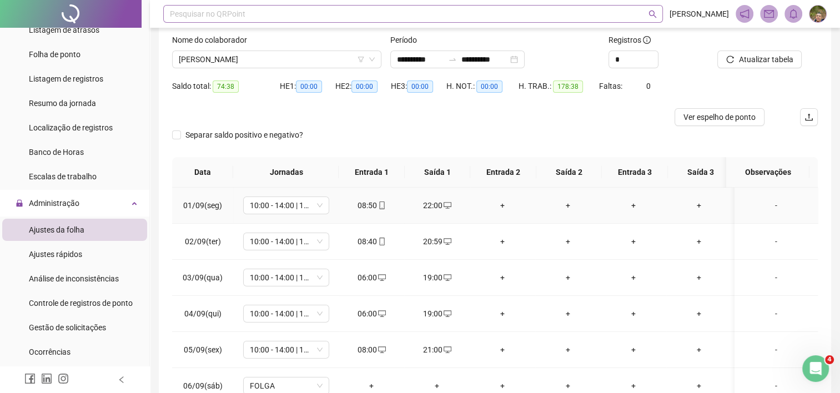
scroll to position [0, 0]
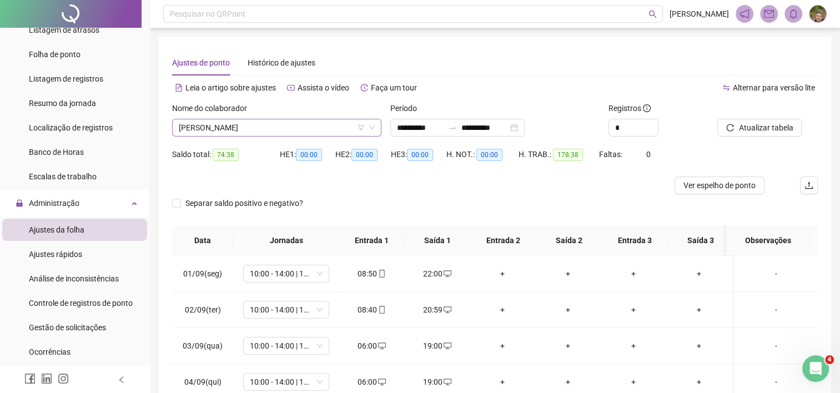
click at [295, 129] on span "ROMEL DE LIMA OLIVEIRA" at bounding box center [277, 127] width 196 height 17
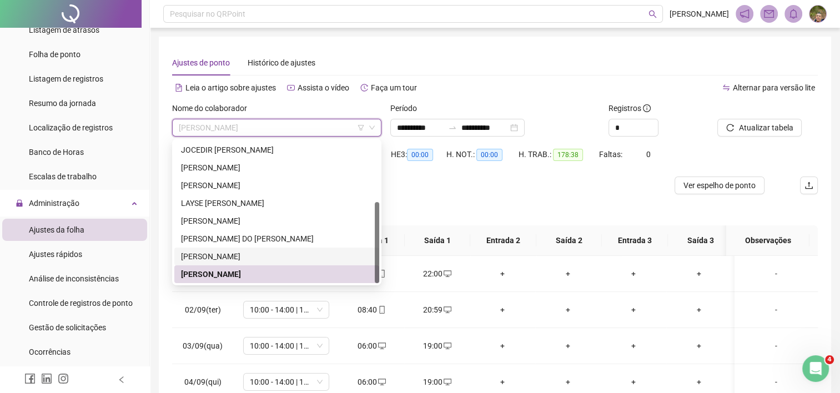
click at [271, 255] on div "MARIA JULIANA DE MELO PEREIRA" at bounding box center [277, 256] width 192 height 12
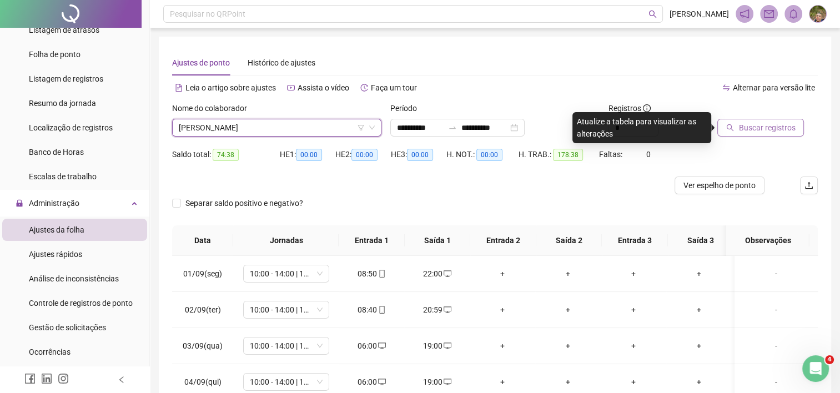
click at [777, 135] on button "Buscar registros" at bounding box center [760, 128] width 87 height 18
